Goal: Obtain resource: Obtain resource

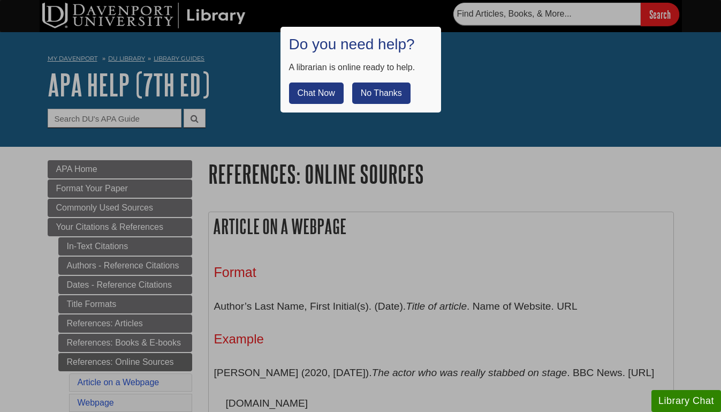
click at [378, 86] on button "No Thanks" at bounding box center [381, 92] width 58 height 21
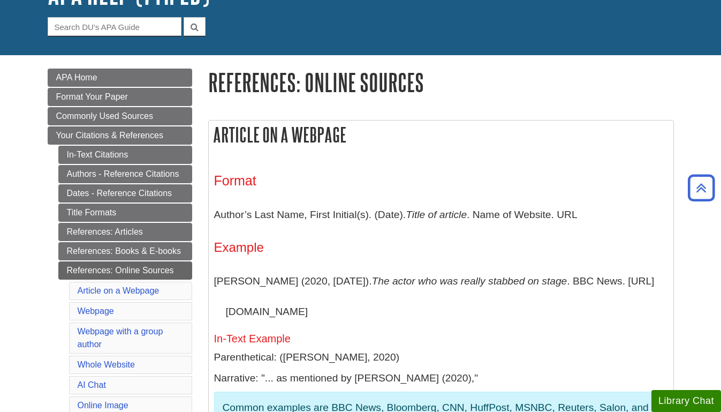
scroll to position [90, 0]
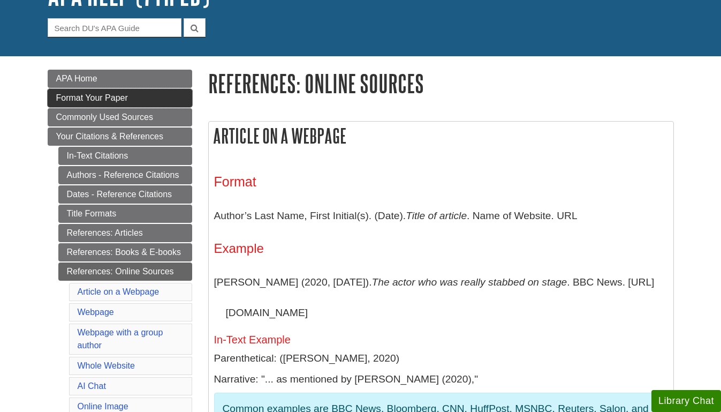
click at [115, 97] on span "Format Your Paper" at bounding box center [92, 97] width 72 height 9
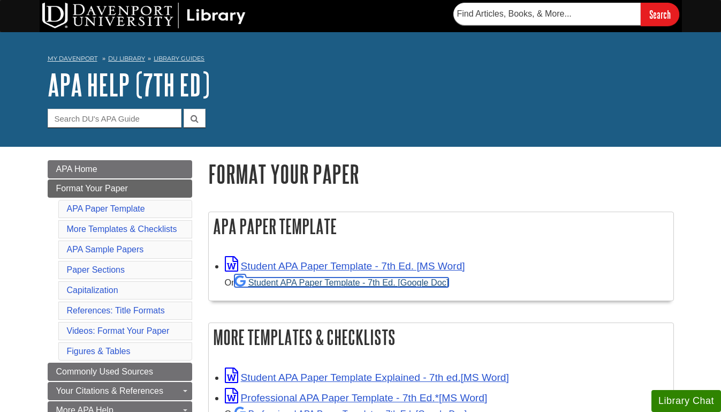
click at [277, 281] on link "Student APA Paper Template - 7th Ed. [Google Doc]" at bounding box center [341, 282] width 215 height 10
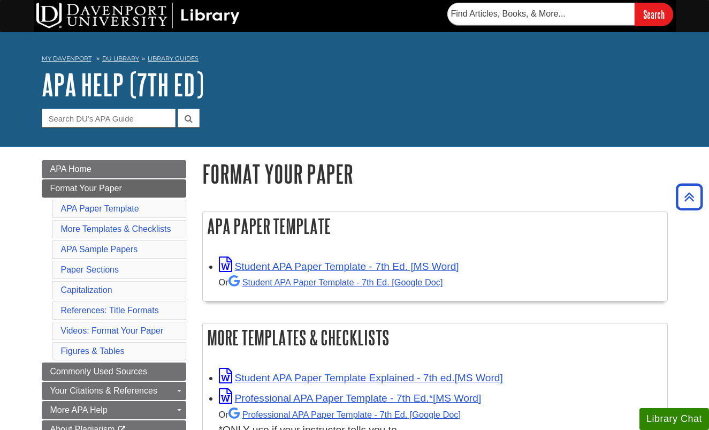
scroll to position [2910, 0]
